Goal: Navigation & Orientation: Find specific page/section

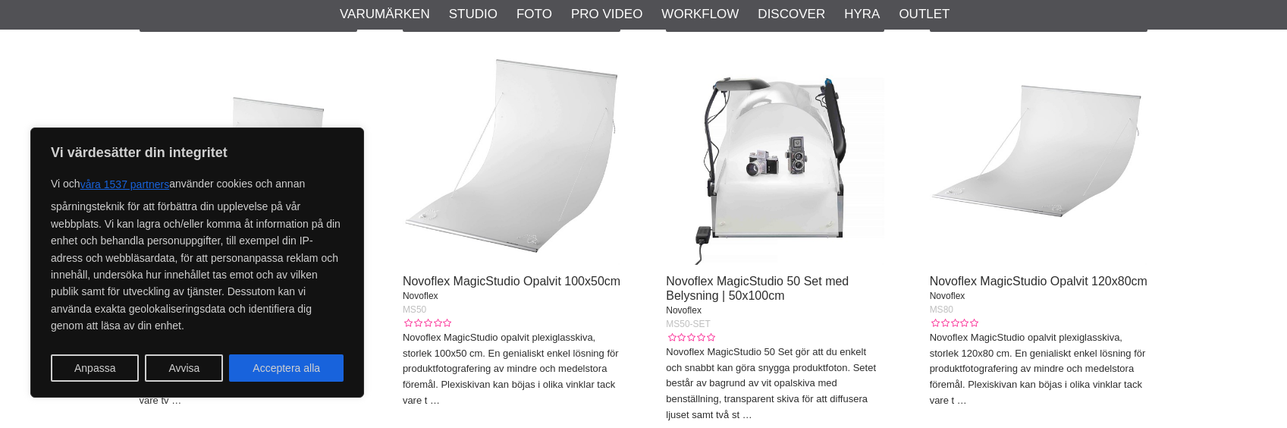
scroll to position [1062, 0]
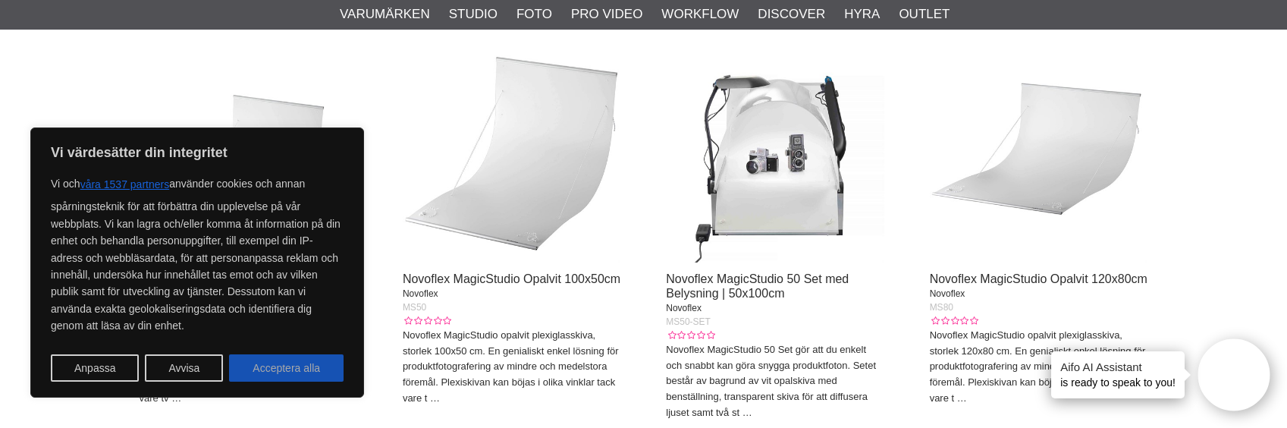
click at [262, 365] on button "Acceptera alla" at bounding box center [286, 367] width 115 height 27
checkbox input "true"
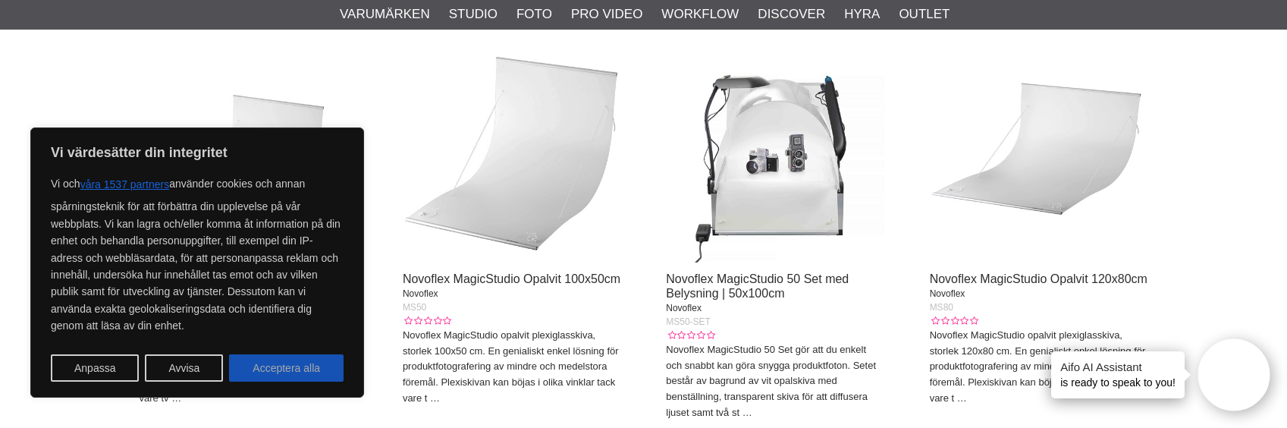
checkbox input "true"
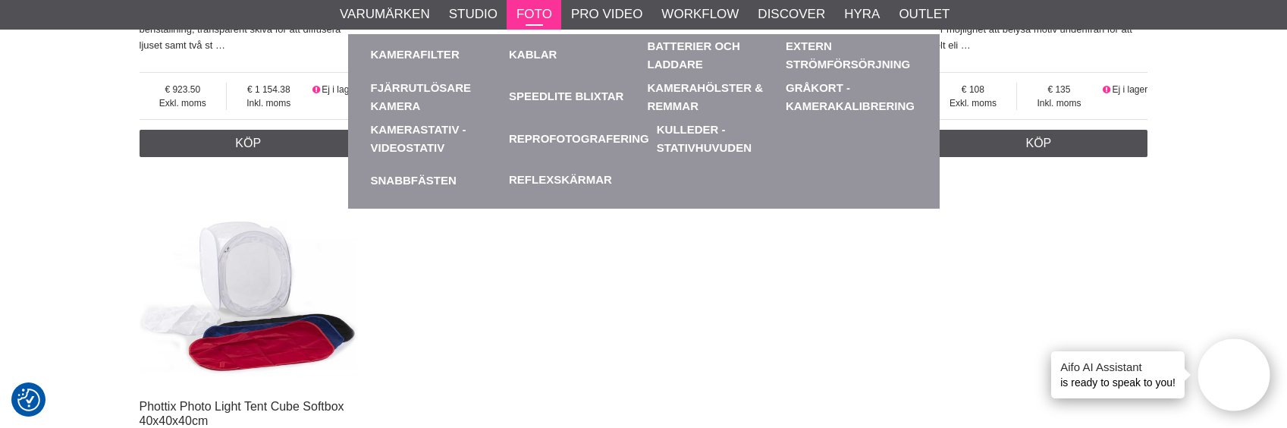
scroll to position [1821, 0]
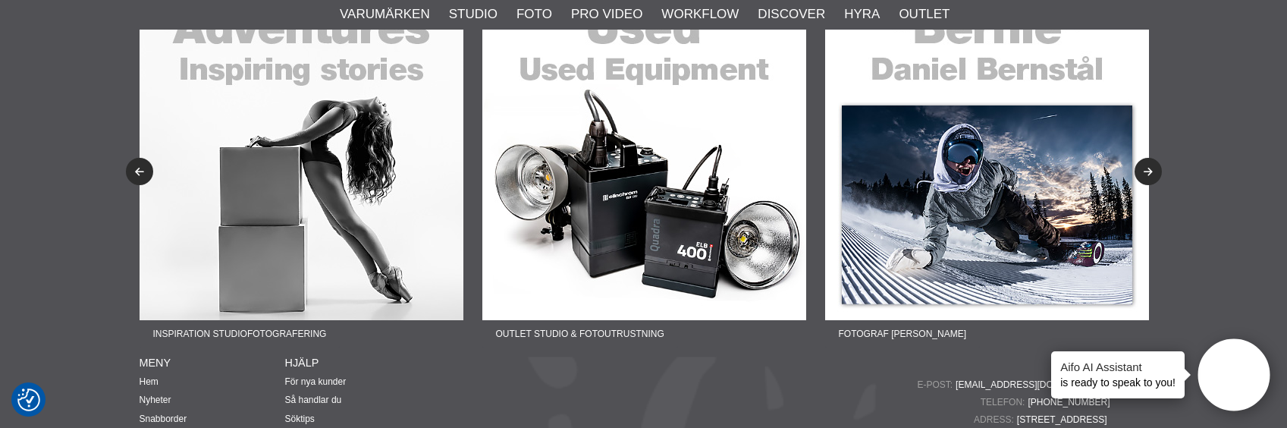
scroll to position [1719, 0]
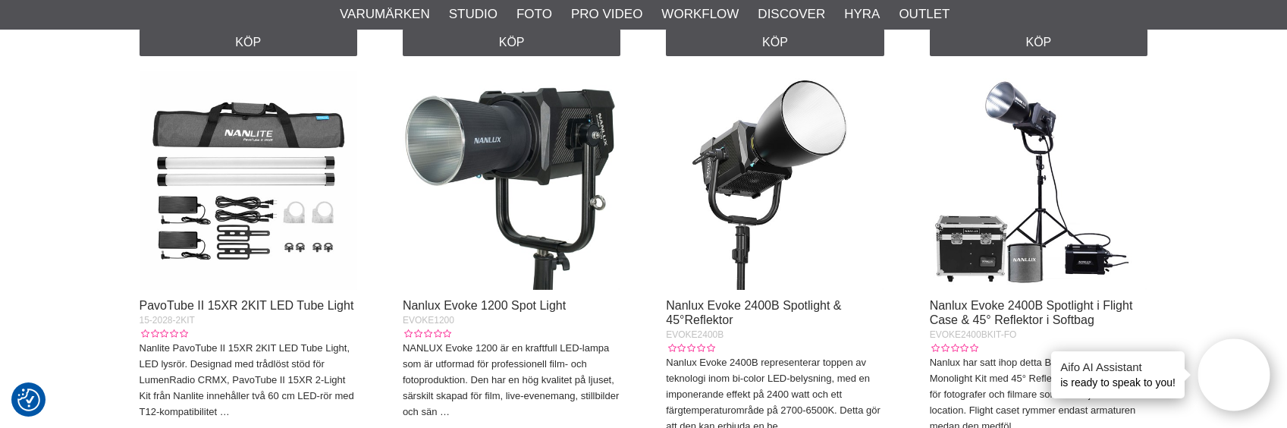
scroll to position [986, 0]
